Goal: Task Accomplishment & Management: Use online tool/utility

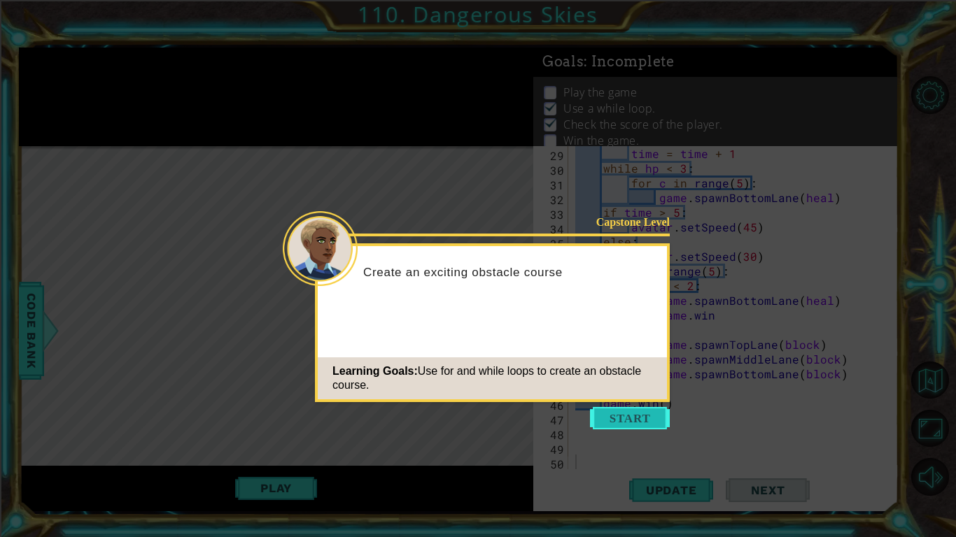
click at [617, 409] on button "Start" at bounding box center [630, 418] width 80 height 22
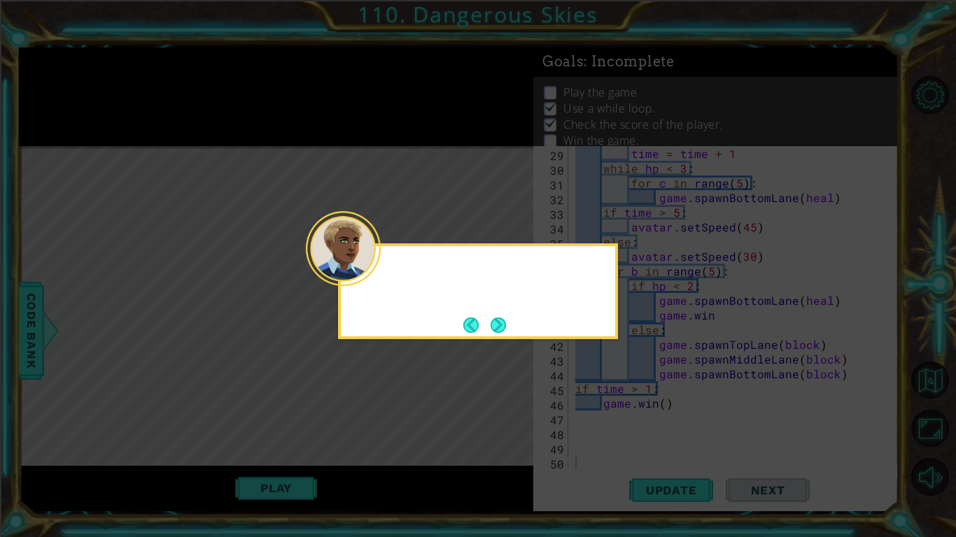
scroll to position [412, 0]
click at [496, 325] on button "Next" at bounding box center [498, 325] width 15 height 15
click at [495, 323] on button "Next" at bounding box center [498, 325] width 15 height 15
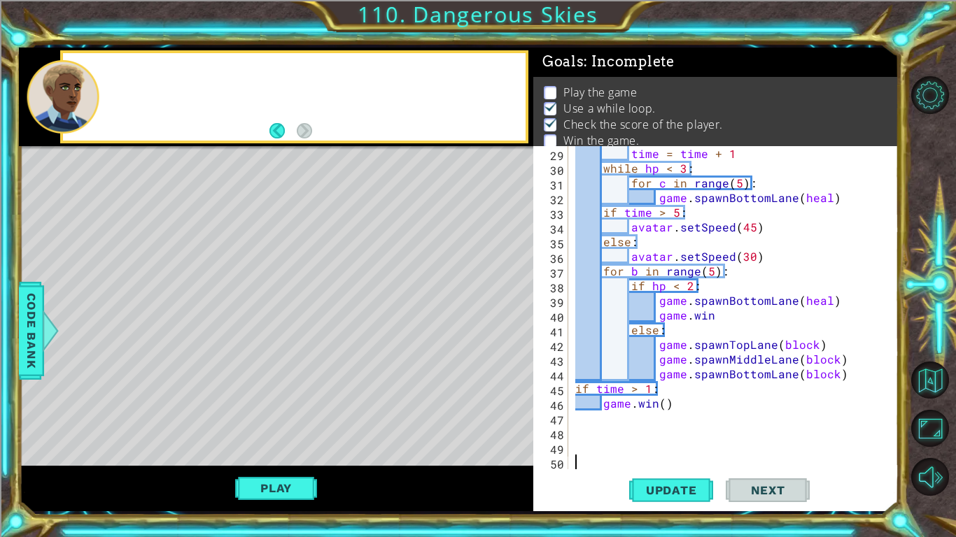
click at [495, 323] on div "Level Map" at bounding box center [342, 352] width 647 height 412
type textarea "game.spawnTopLane(block)"
click at [698, 349] on div "time = time + 1 while hp < 3 : for c in range ( 5 ) : game . spawnBottomLane ( …" at bounding box center [737, 322] width 330 height 353
click at [285, 486] on button "Play" at bounding box center [276, 488] width 82 height 27
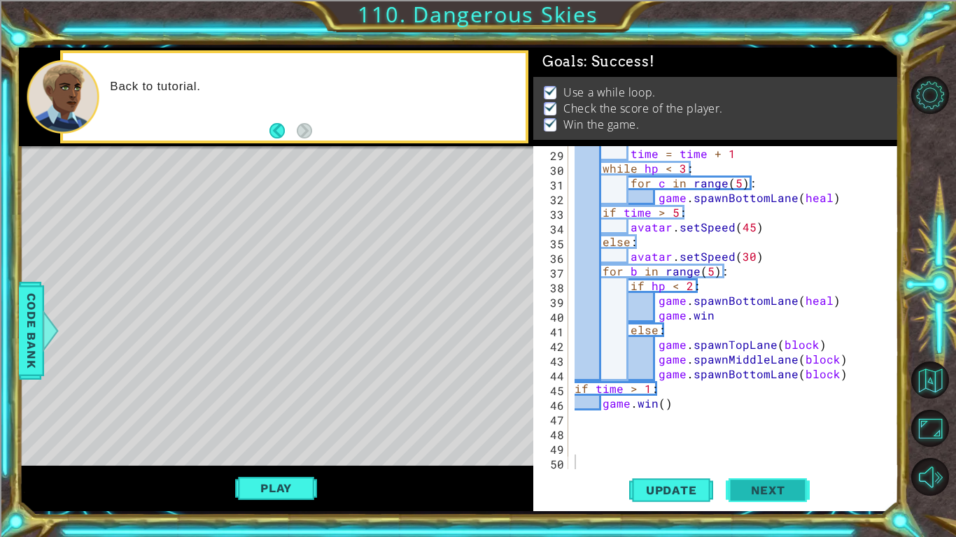
click at [776, 496] on button "Next" at bounding box center [768, 490] width 84 height 36
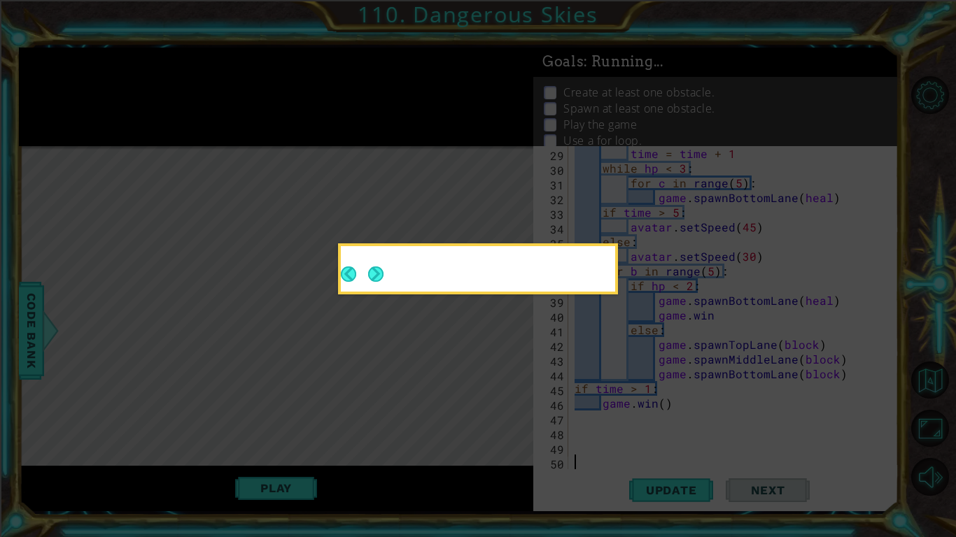
click at [378, 267] on button "Next" at bounding box center [375, 274] width 15 height 15
click at [375, 273] on icon at bounding box center [478, 268] width 956 height 537
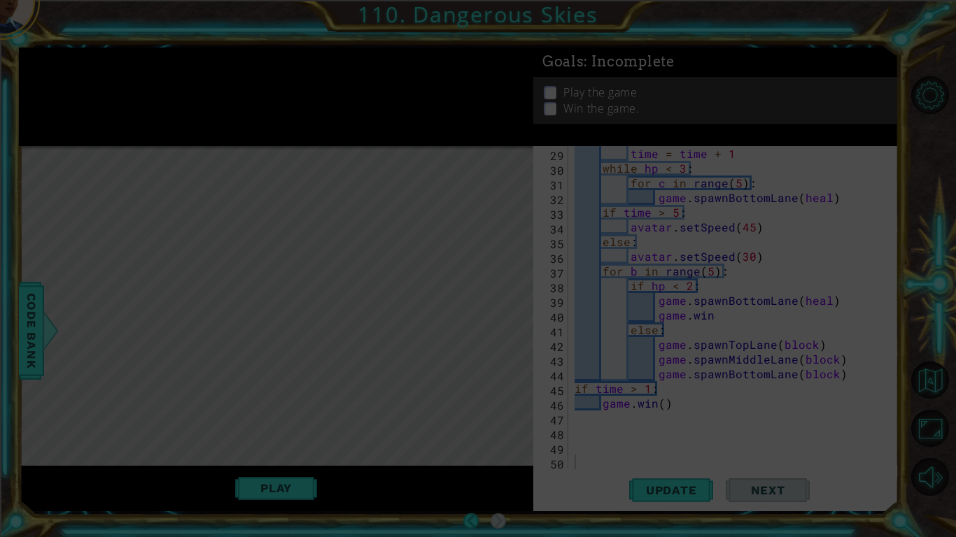
click at [498, 192] on icon at bounding box center [478, 268] width 956 height 537
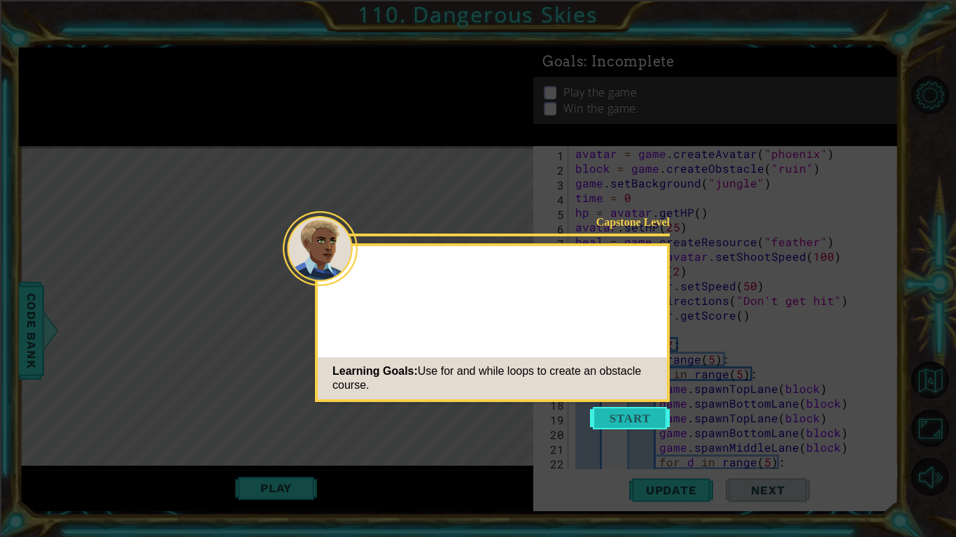
click at [640, 414] on button "Start" at bounding box center [630, 418] width 80 height 22
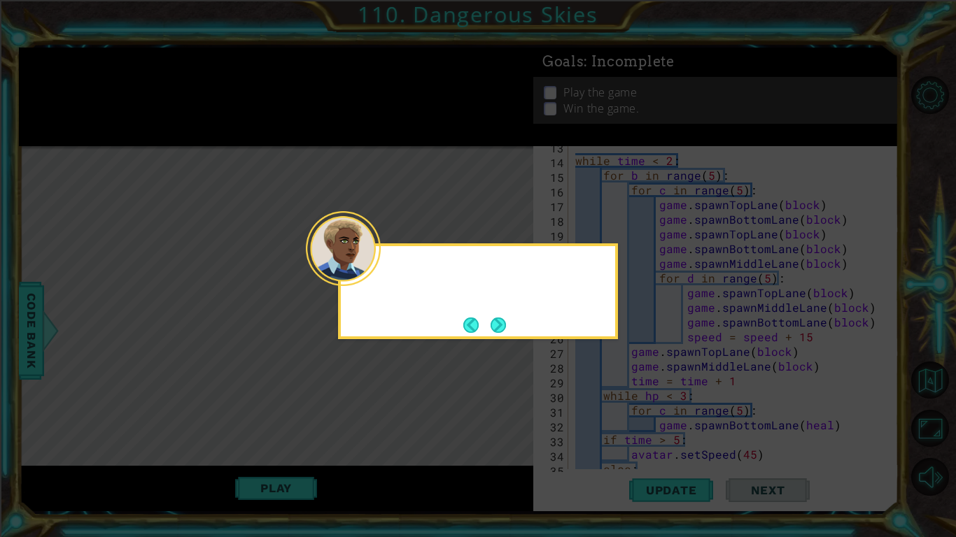
click at [379, 281] on div at bounding box center [343, 248] width 75 height 75
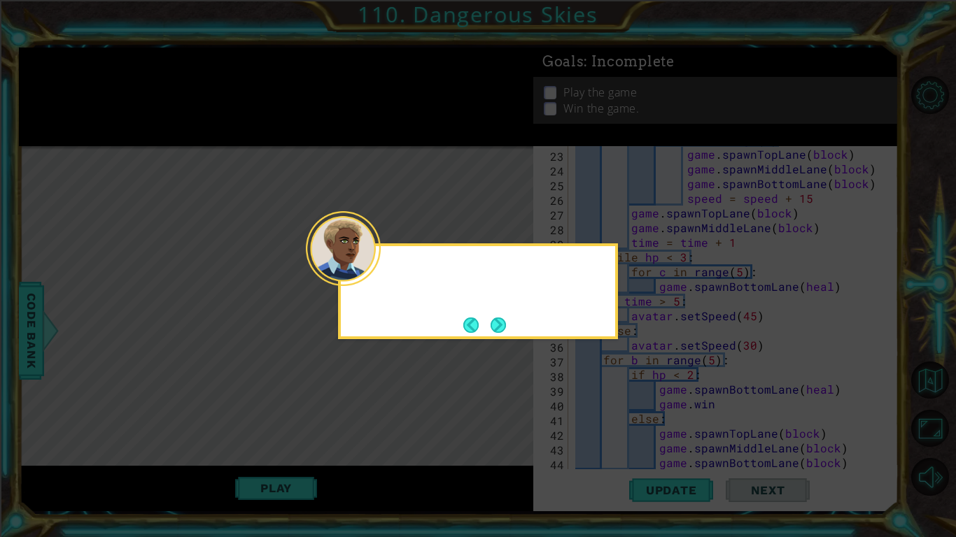
click at [483, 337] on div at bounding box center [478, 292] width 280 height 96
click at [503, 327] on button "Next" at bounding box center [498, 325] width 20 height 20
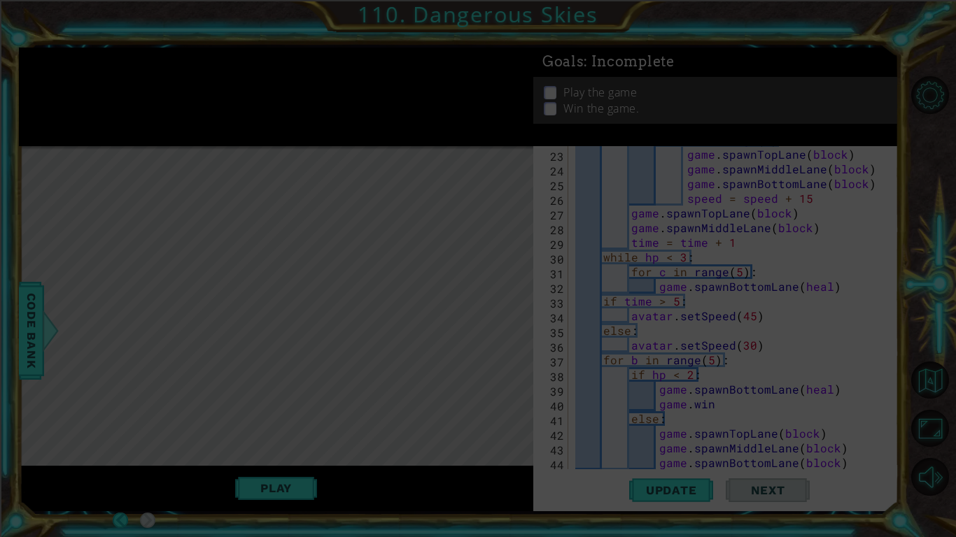
scroll to position [412, 0]
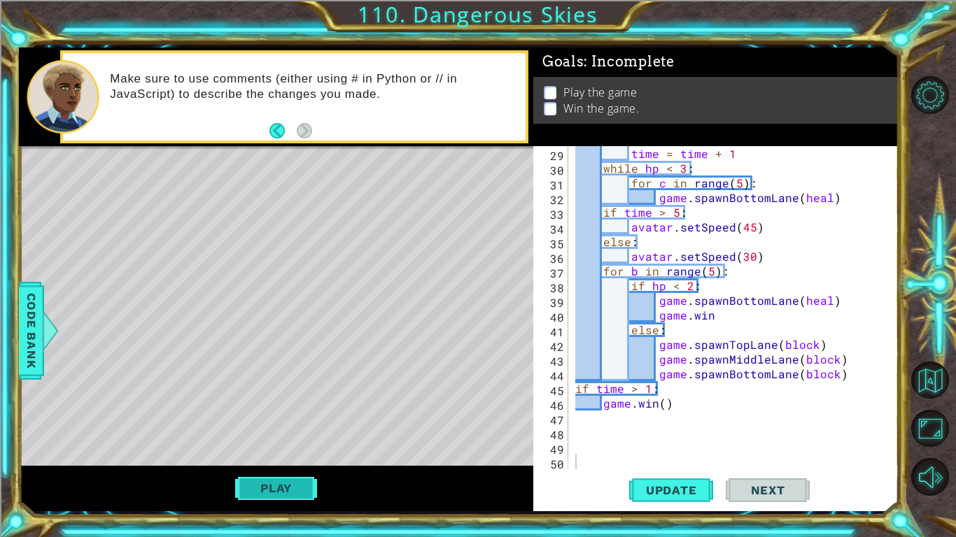
click at [264, 483] on button "Play" at bounding box center [276, 488] width 82 height 27
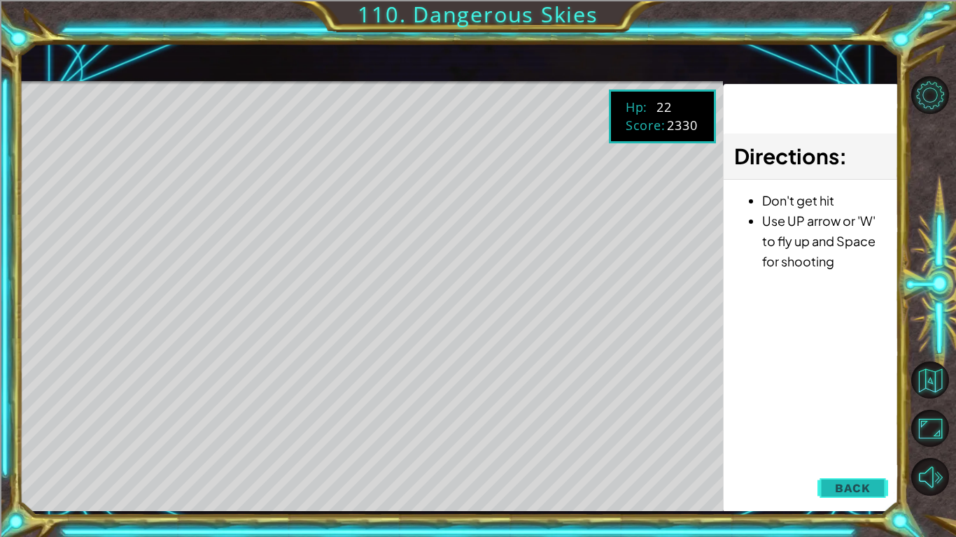
click at [853, 497] on button "Back" at bounding box center [852, 488] width 71 height 28
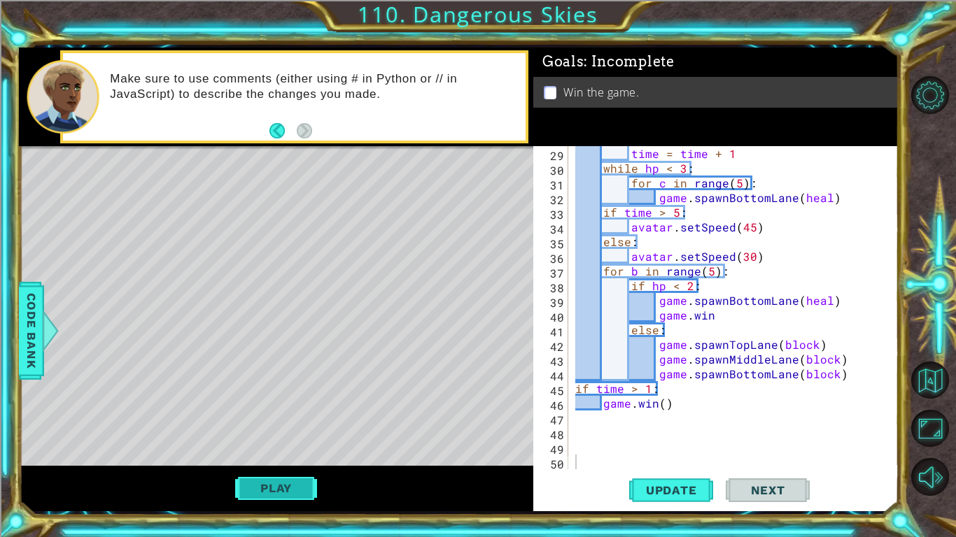
click at [317, 491] on button "Play" at bounding box center [276, 488] width 82 height 27
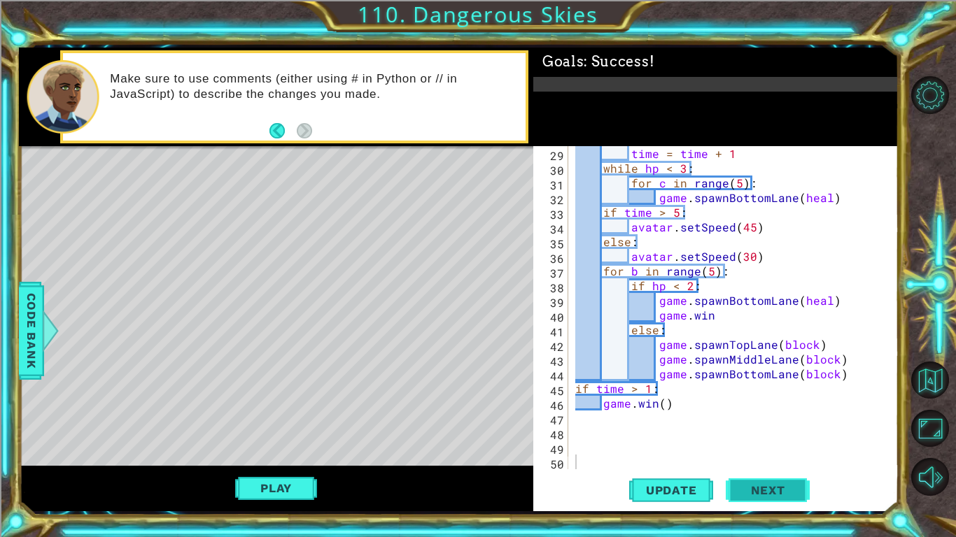
click at [775, 486] on button "Next" at bounding box center [768, 490] width 84 height 36
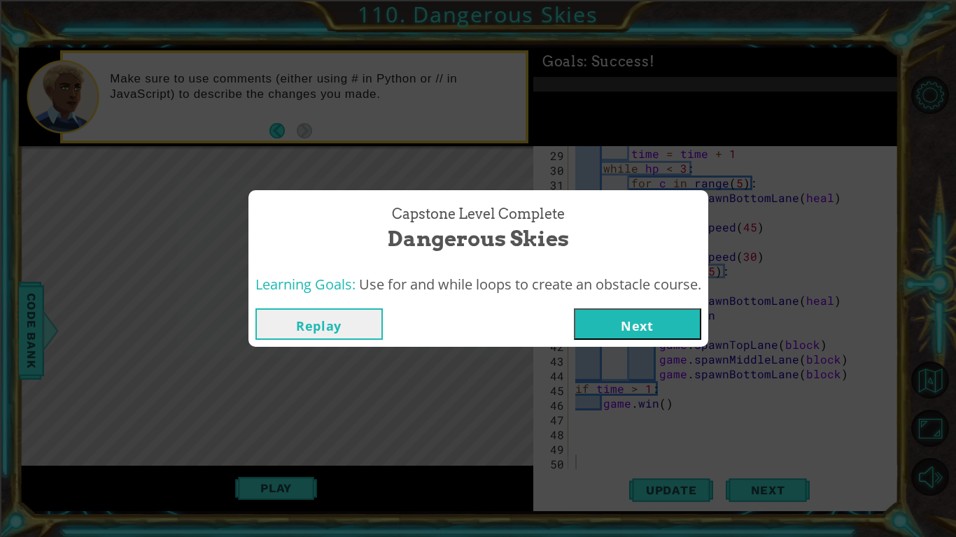
click at [642, 324] on button "Next" at bounding box center [637, 324] width 127 height 31
click at [642, 324] on body "1 ההההההההההההההההההההההההההההההההההההההההההההההההההההההההההההההההההההההההההההה…" at bounding box center [478, 268] width 956 height 537
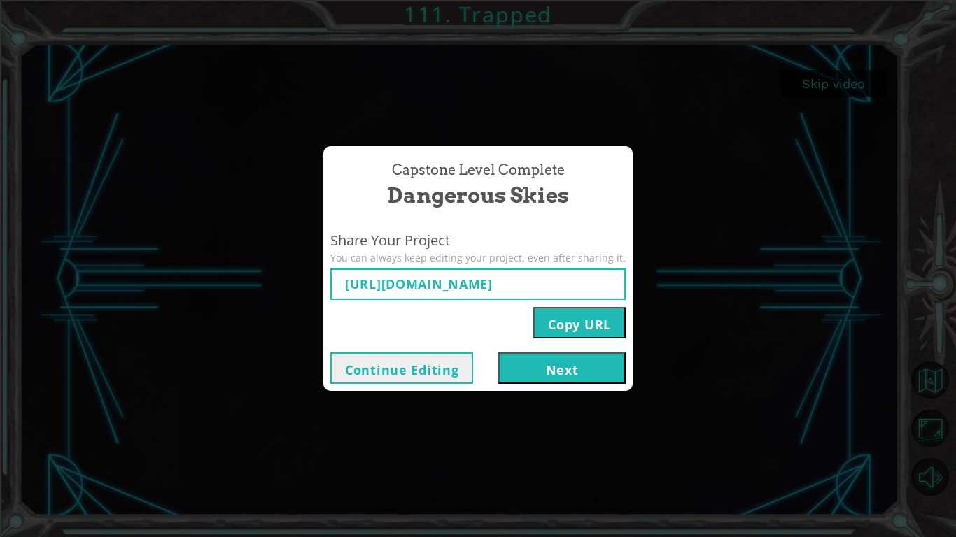
type input "[URL][DOMAIN_NAME]"
click at [553, 311] on button "Copy URL" at bounding box center [579, 322] width 92 height 31
click at [543, 363] on button "Next" at bounding box center [561, 368] width 127 height 31
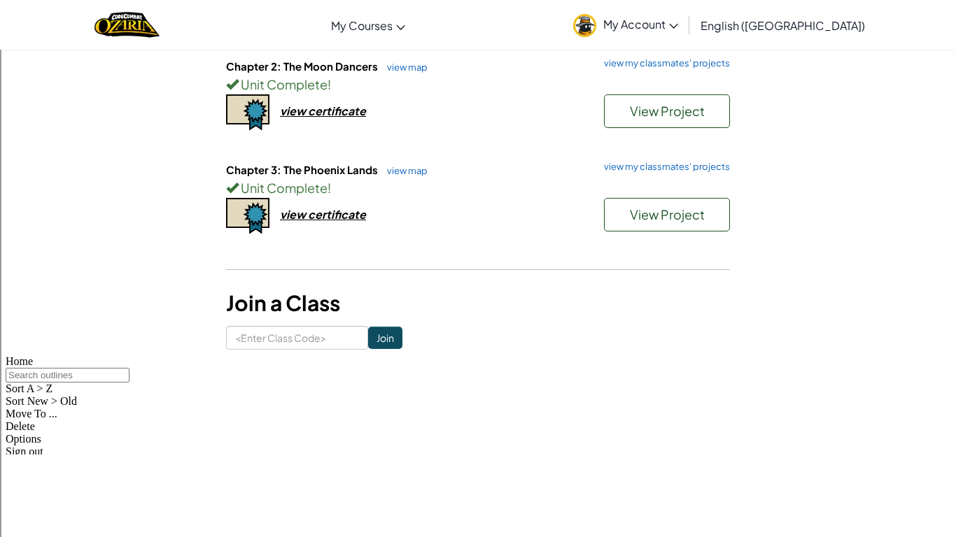
scroll to position [264, 0]
